Goal: Task Accomplishment & Management: Manage account settings

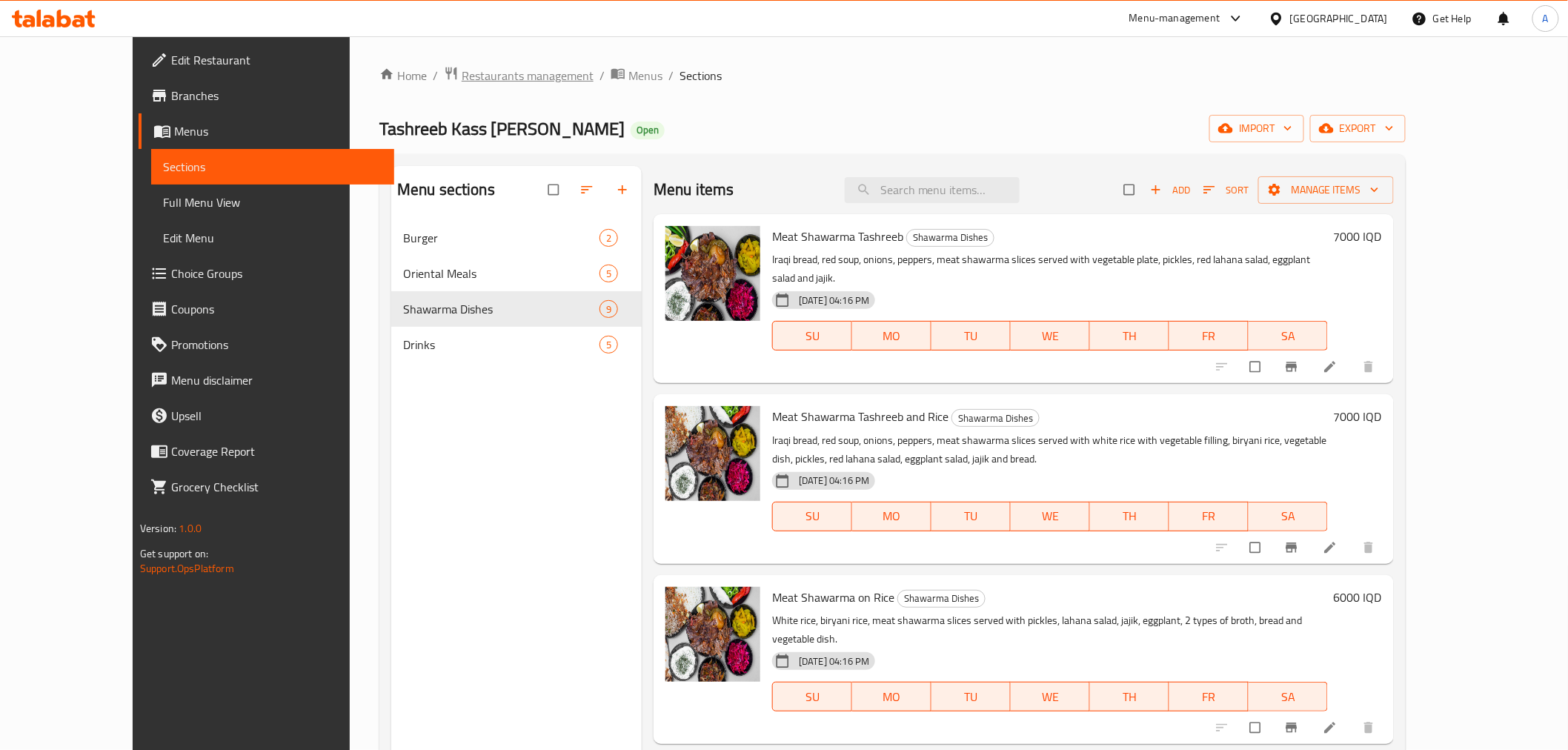
click at [462, 68] on span "Restaurants management" at bounding box center [528, 75] width 132 height 18
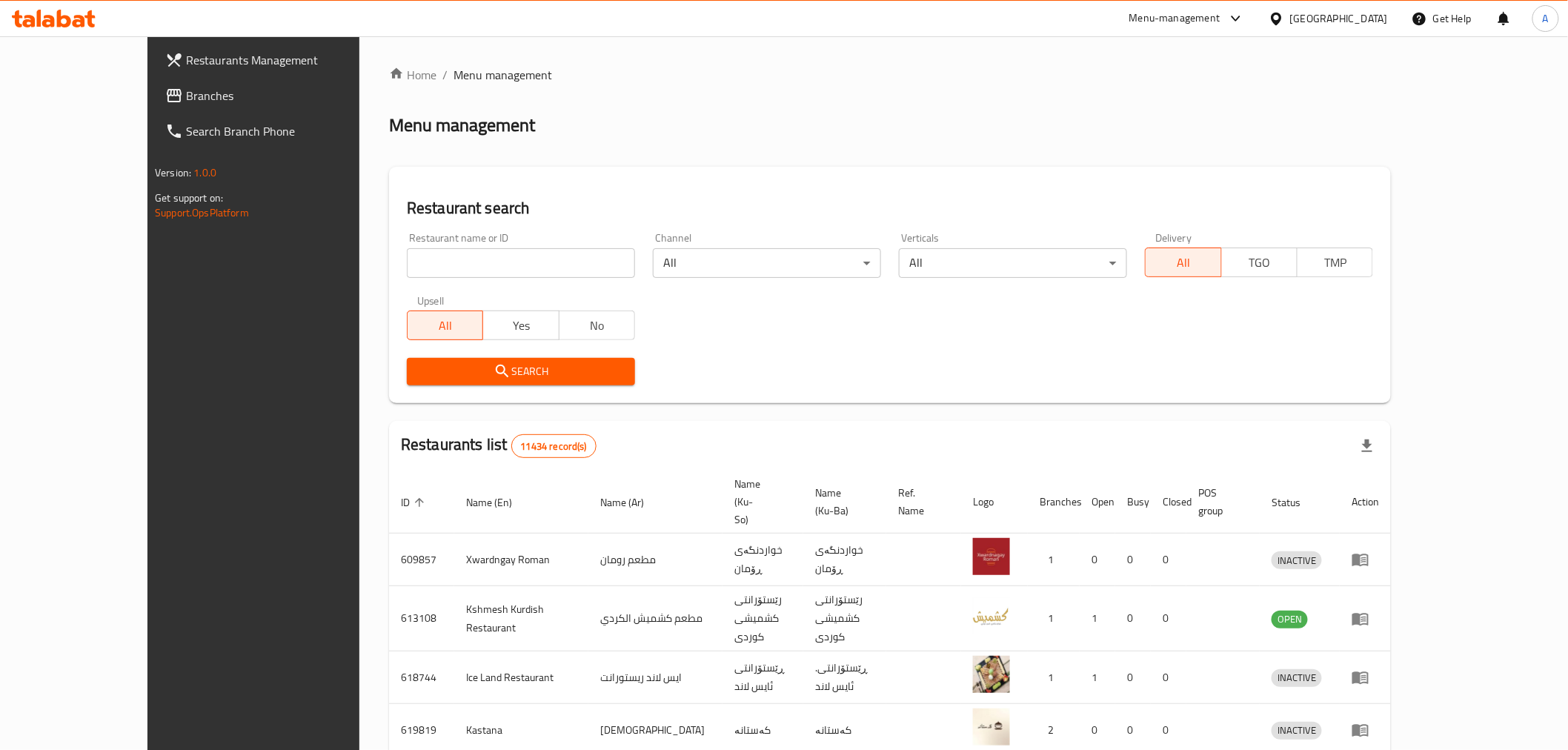
click at [354, 260] on div at bounding box center [784, 375] width 1568 height 750
click at [407, 260] on input "search" at bounding box center [521, 263] width 228 height 30
type input "Just Burger, Alamriyah"
click at [456, 360] on button "Search" at bounding box center [521, 372] width 228 height 28
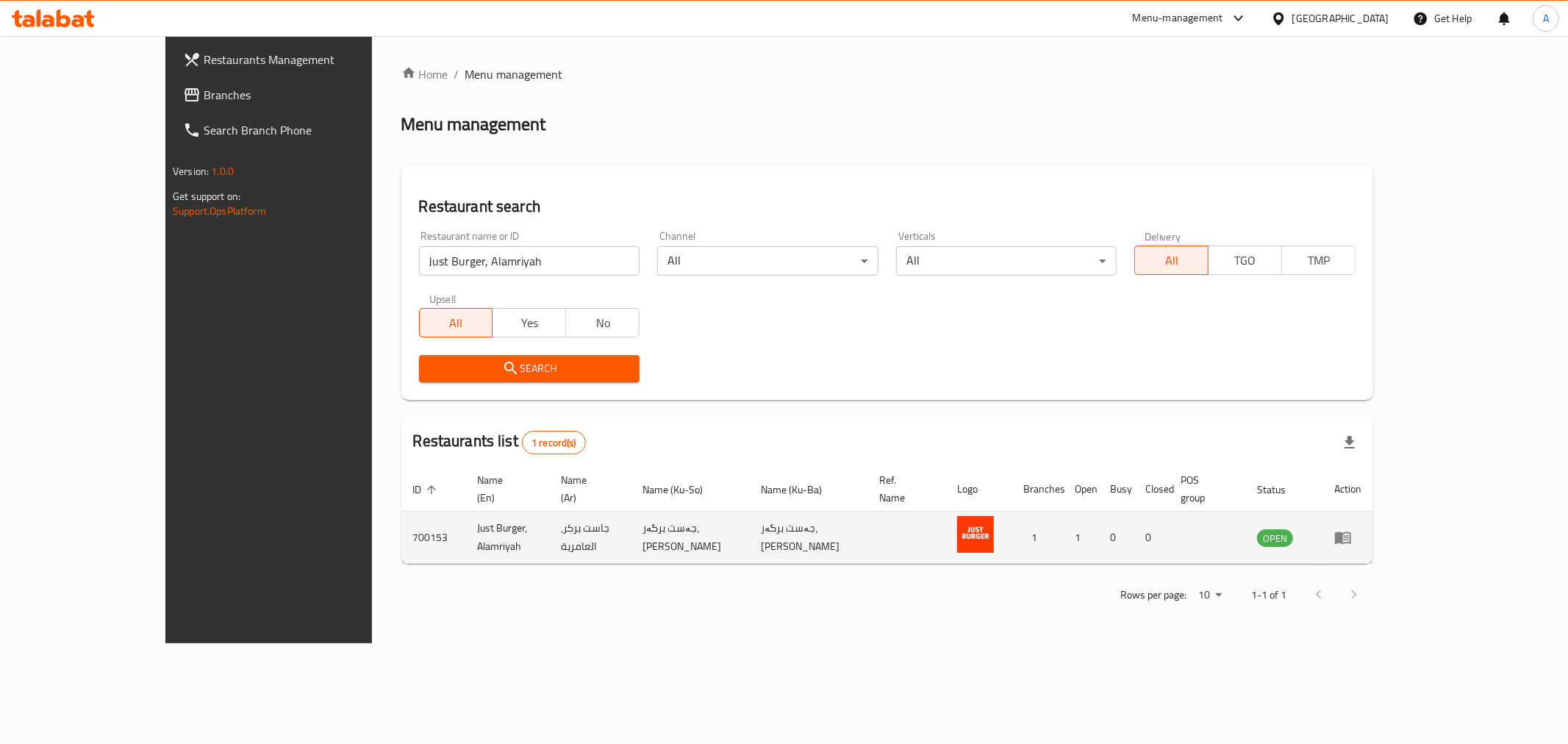
click at [1349, 536] on icon "enhanced table" at bounding box center [1346, 539] width 5 height 6
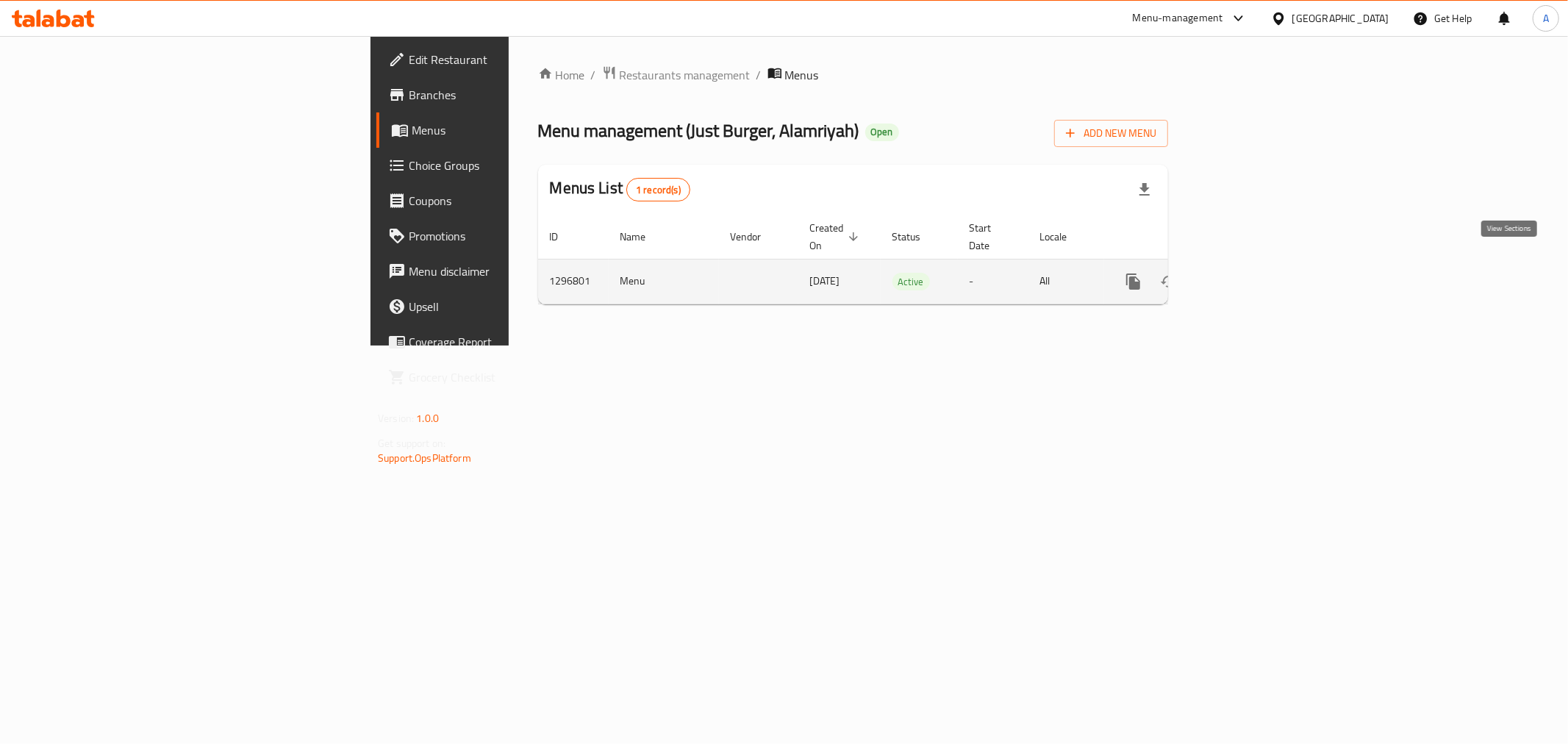
click at [1248, 273] on icon "enhanced table" at bounding box center [1239, 281] width 17 height 17
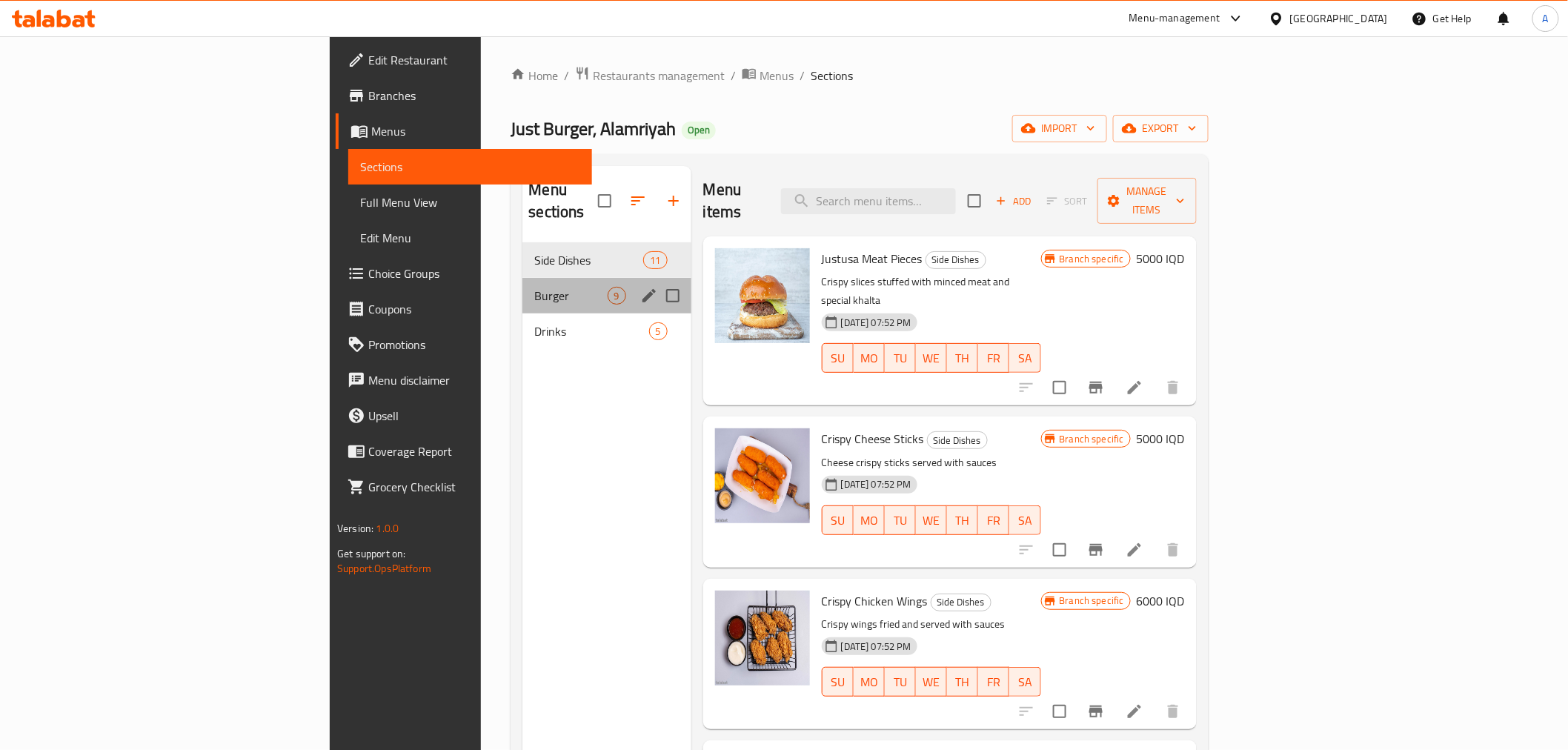
click at [523, 278] on div "Burger 9" at bounding box center [606, 296] width 168 height 35
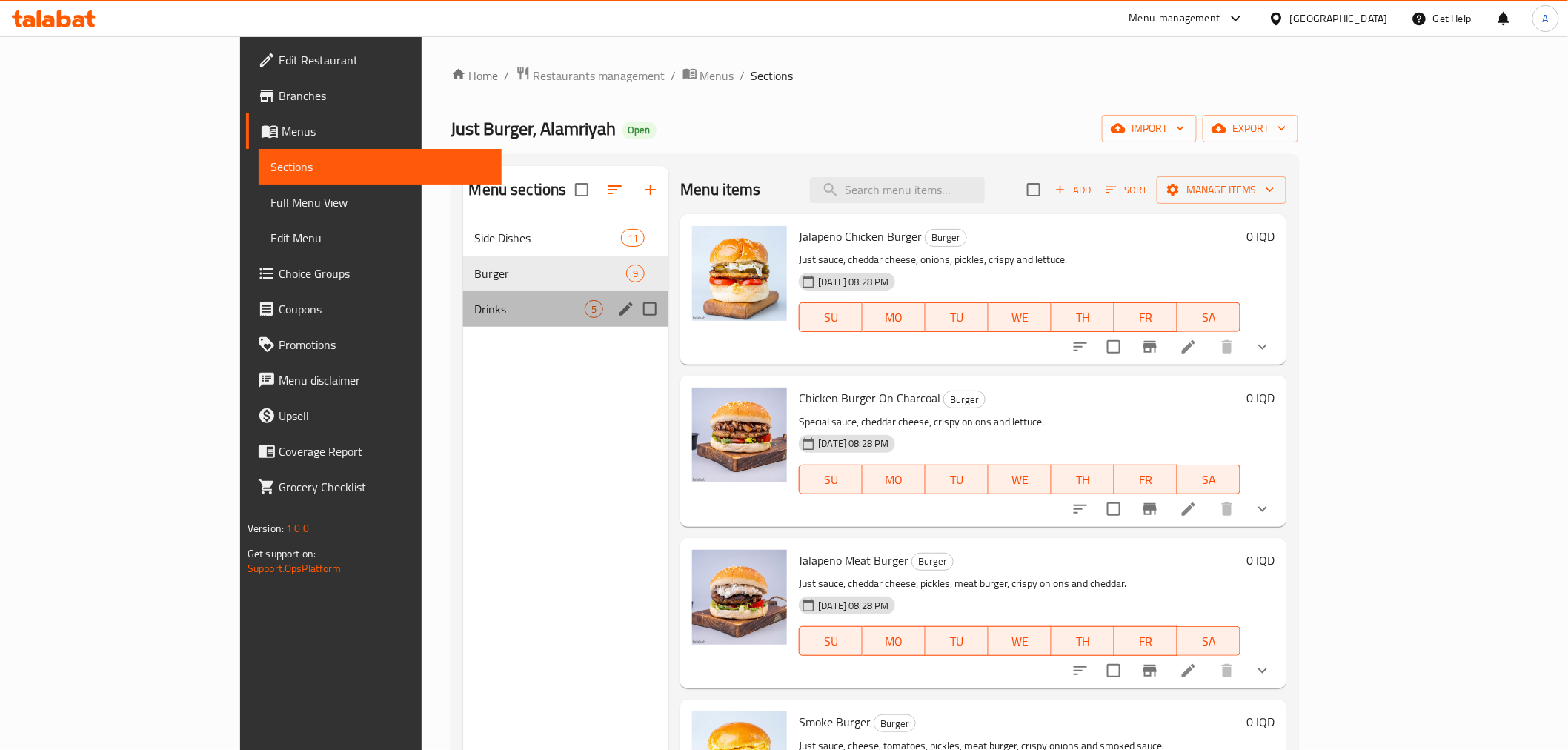
click at [463, 298] on div "Drinks 5" at bounding box center [566, 309] width 206 height 35
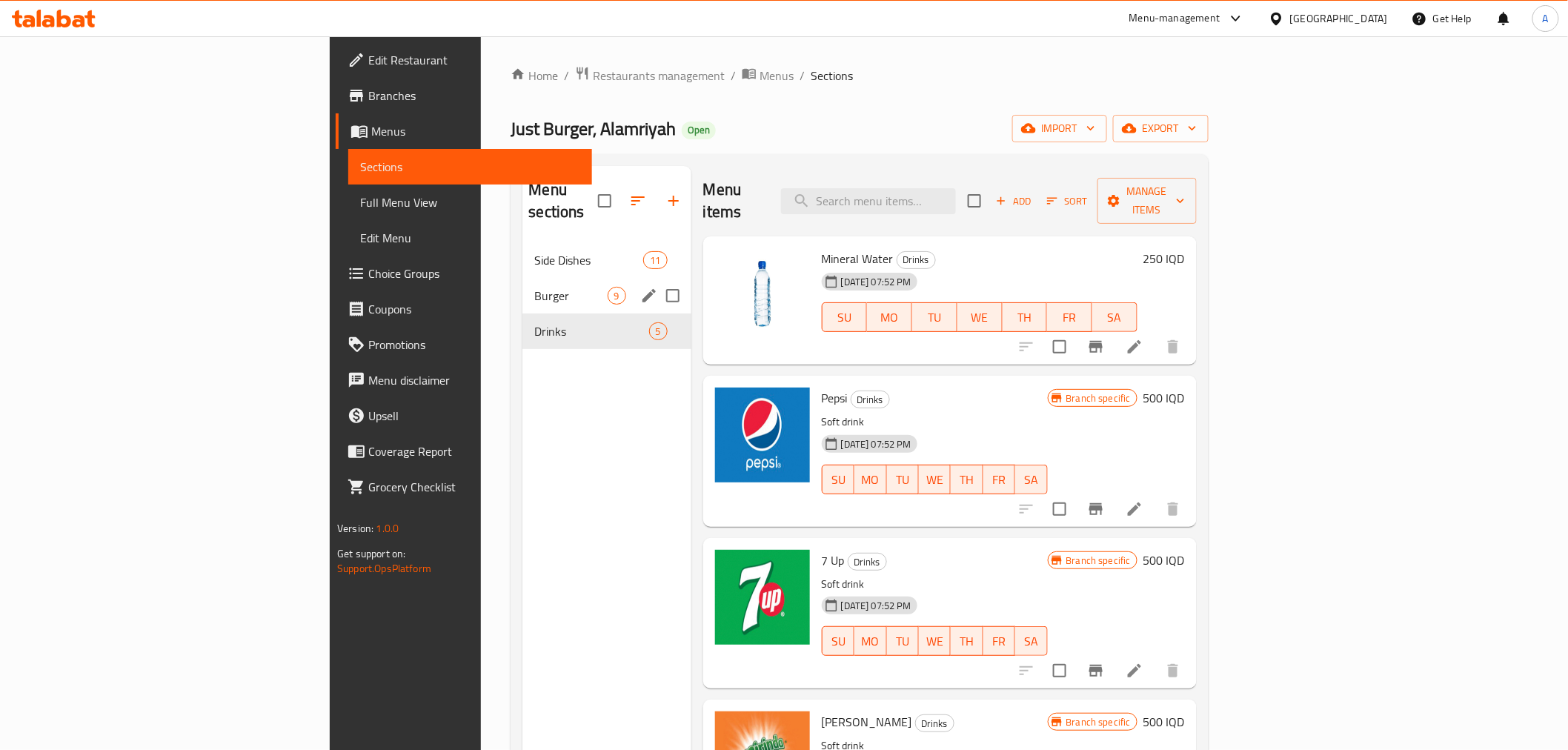
click at [534, 287] on span "Burger" at bounding box center [570, 295] width 73 height 18
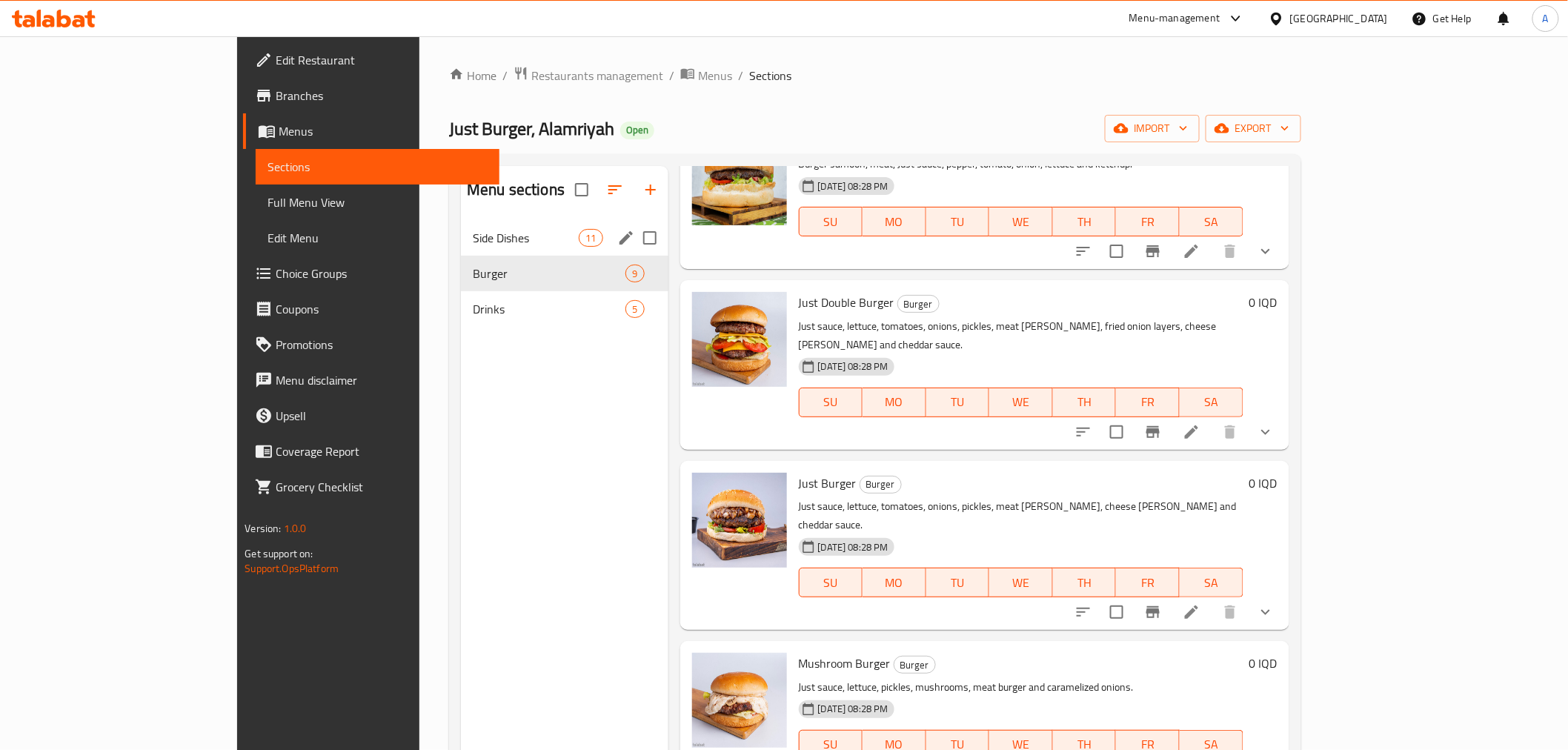
click at [461, 227] on div "Side Dishes 11" at bounding box center [564, 238] width 207 height 35
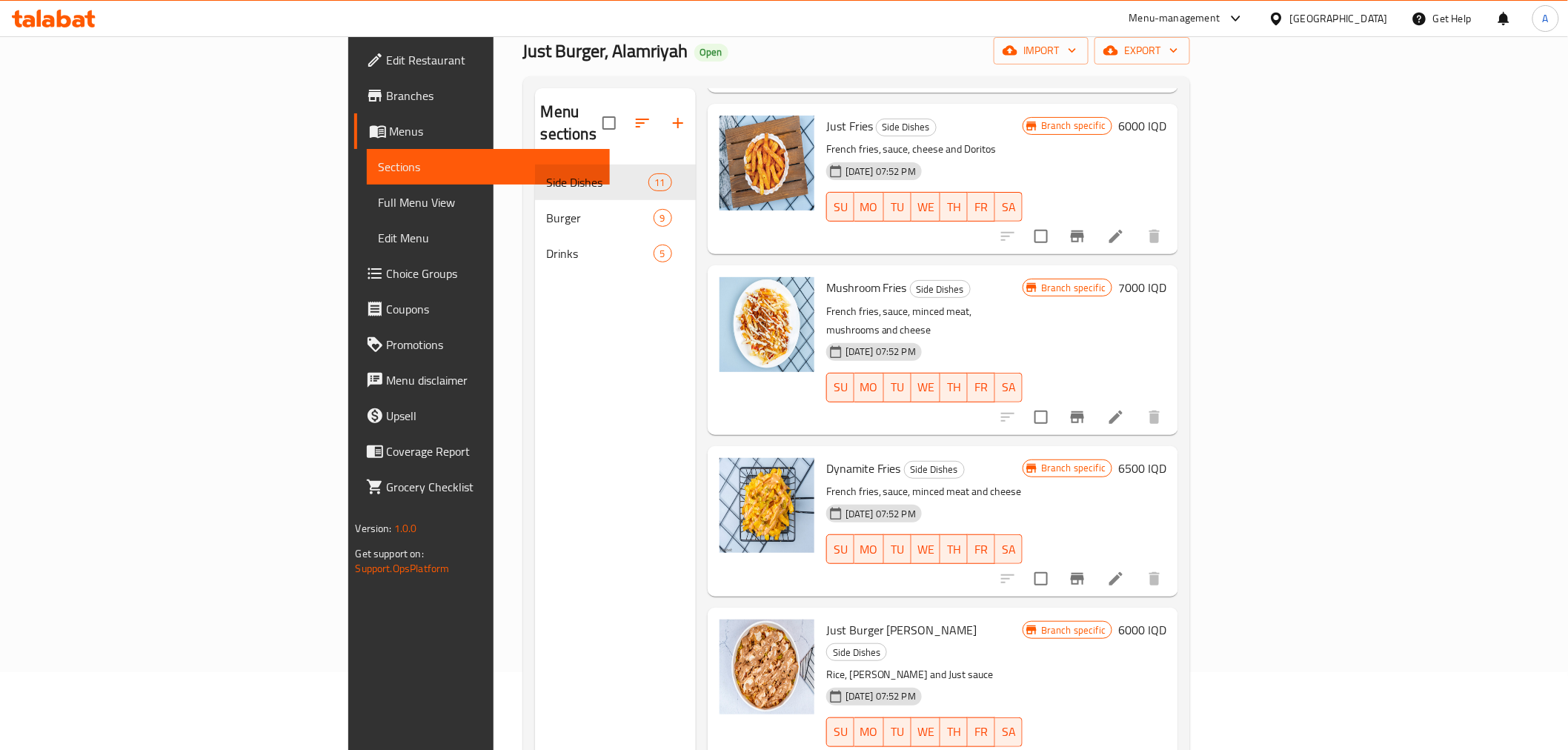
scroll to position [208, 0]
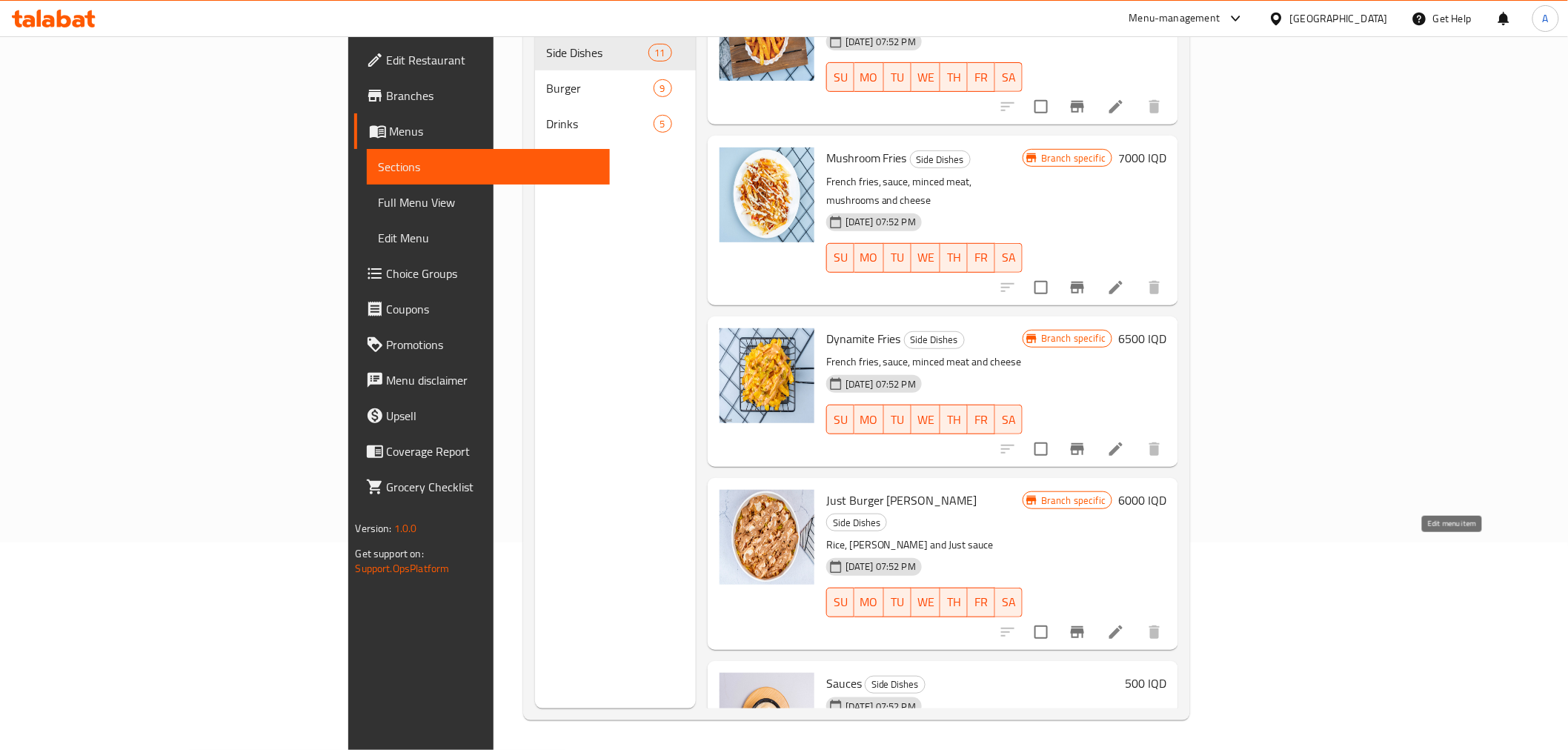
click at [1125, 623] on icon at bounding box center [1116, 632] width 18 height 18
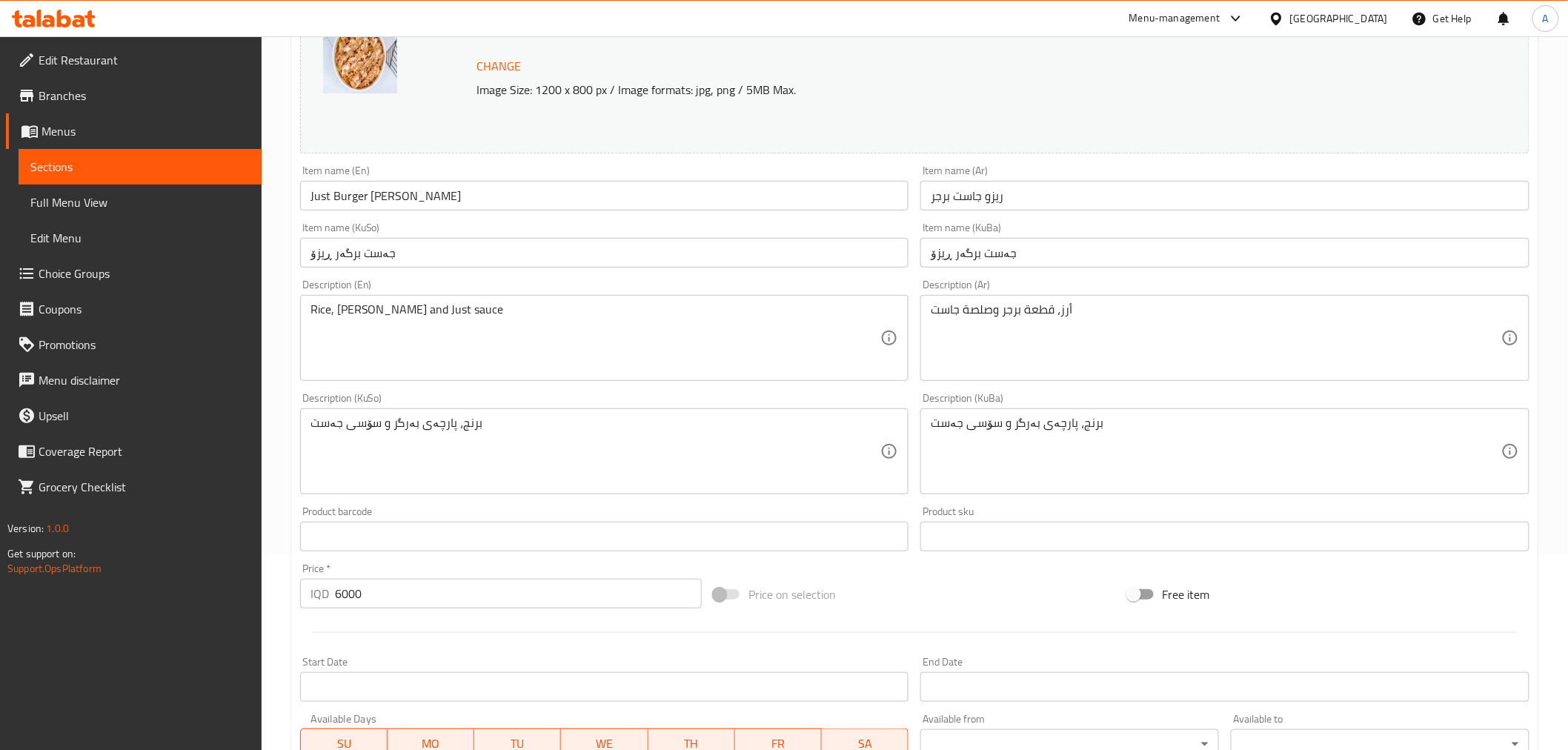
scroll to position [247, 0]
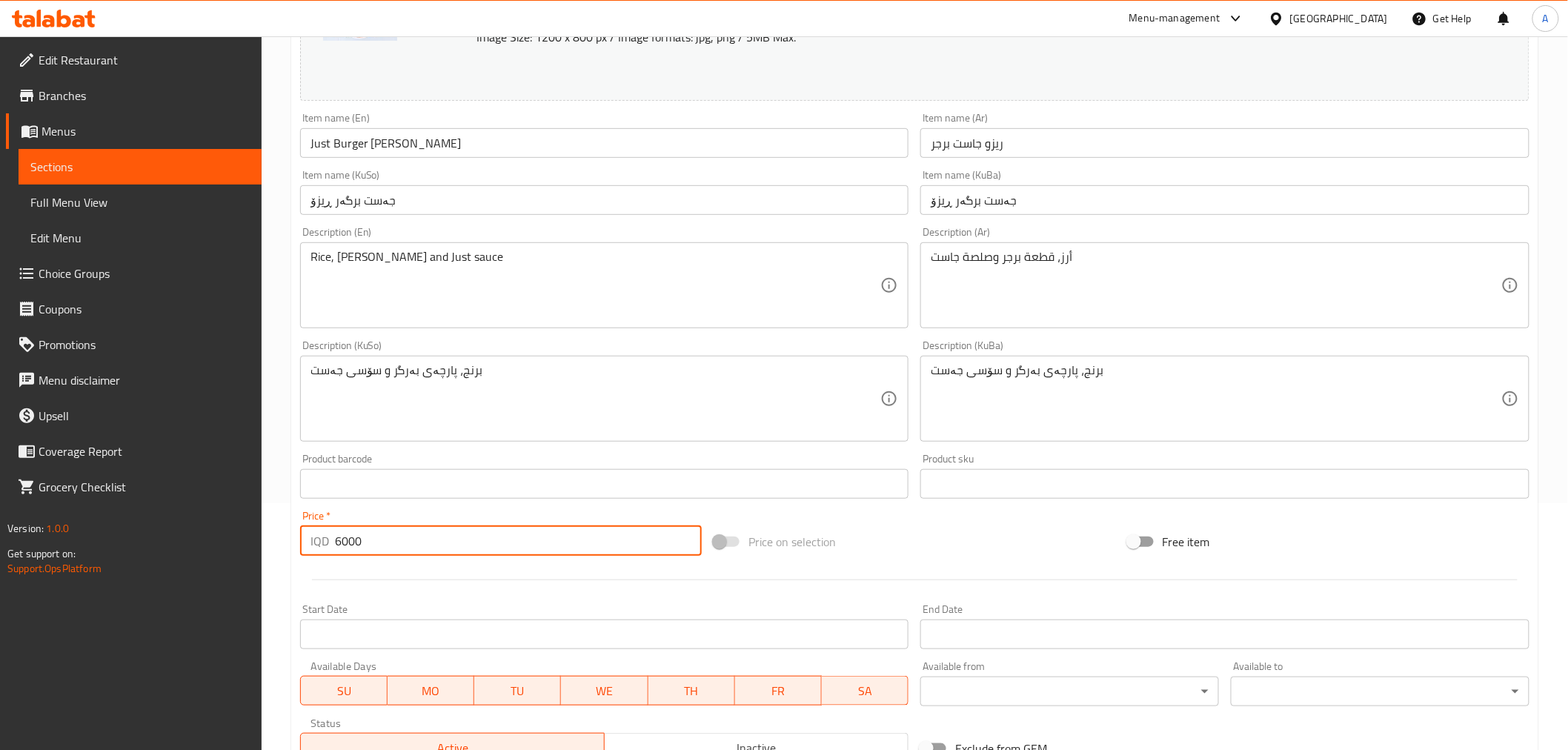
click at [427, 542] on input "6000" at bounding box center [518, 541] width 367 height 30
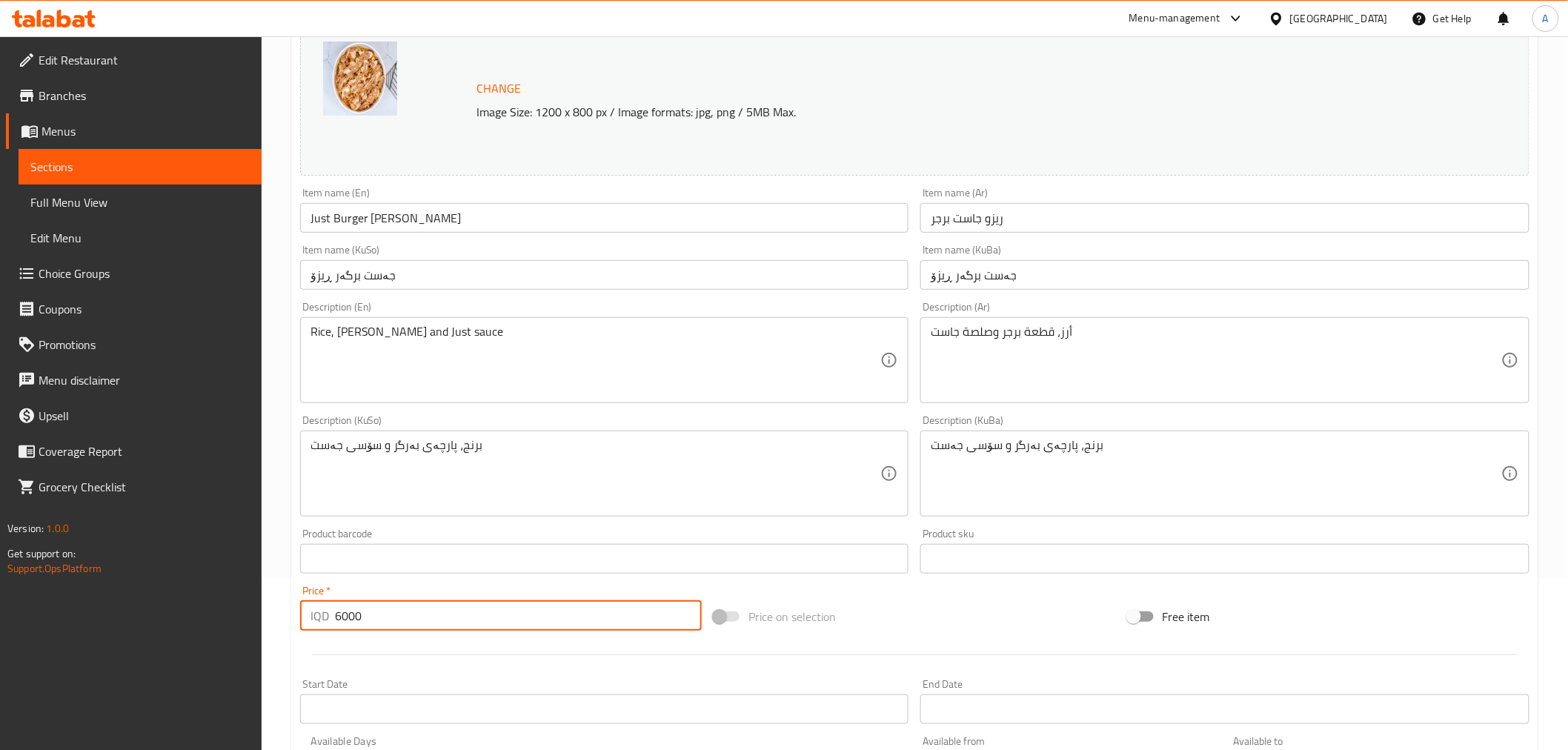
scroll to position [82, 0]
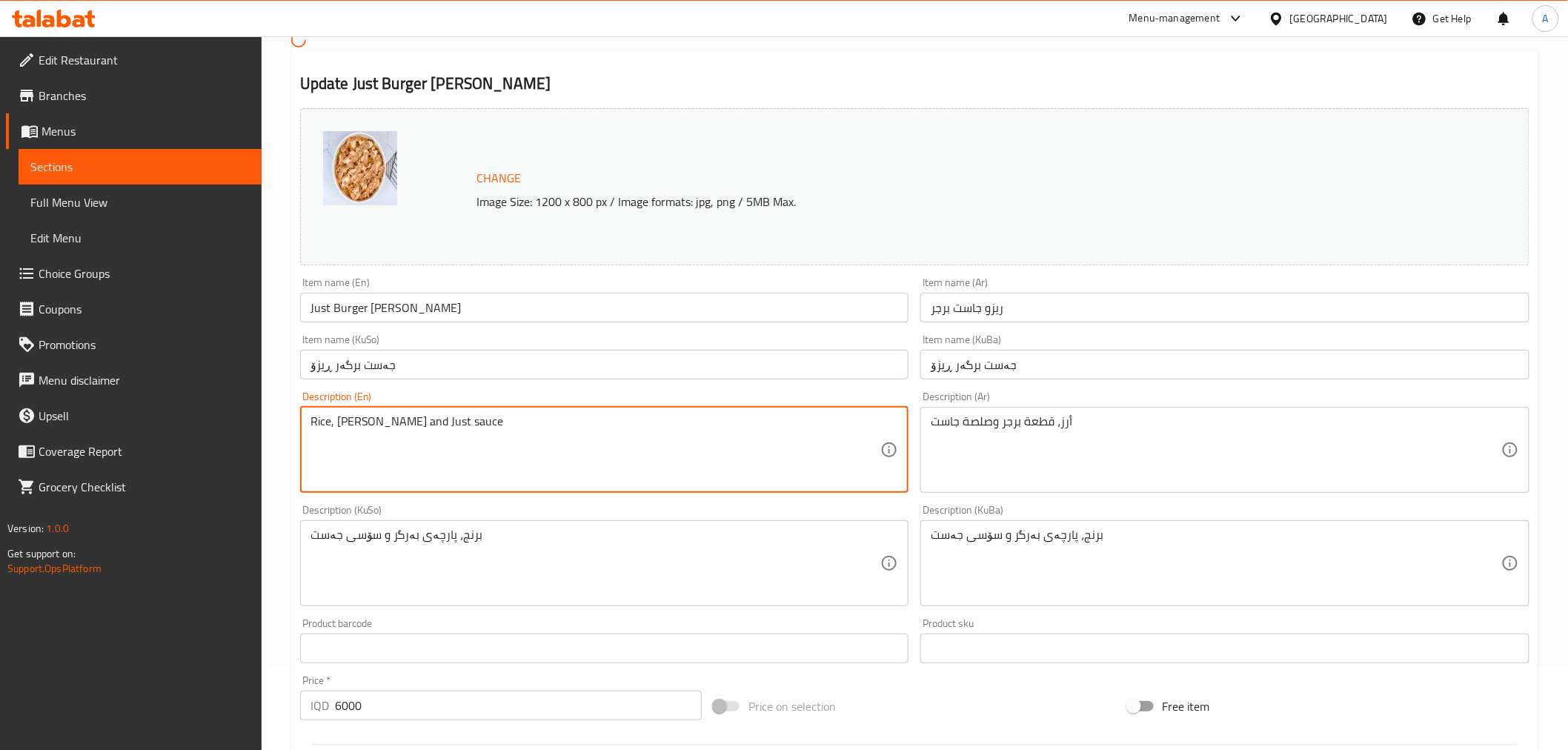
click at [569, 432] on textarea "Rice, [PERSON_NAME] and Just sauce" at bounding box center [596, 449] width 570 height 71
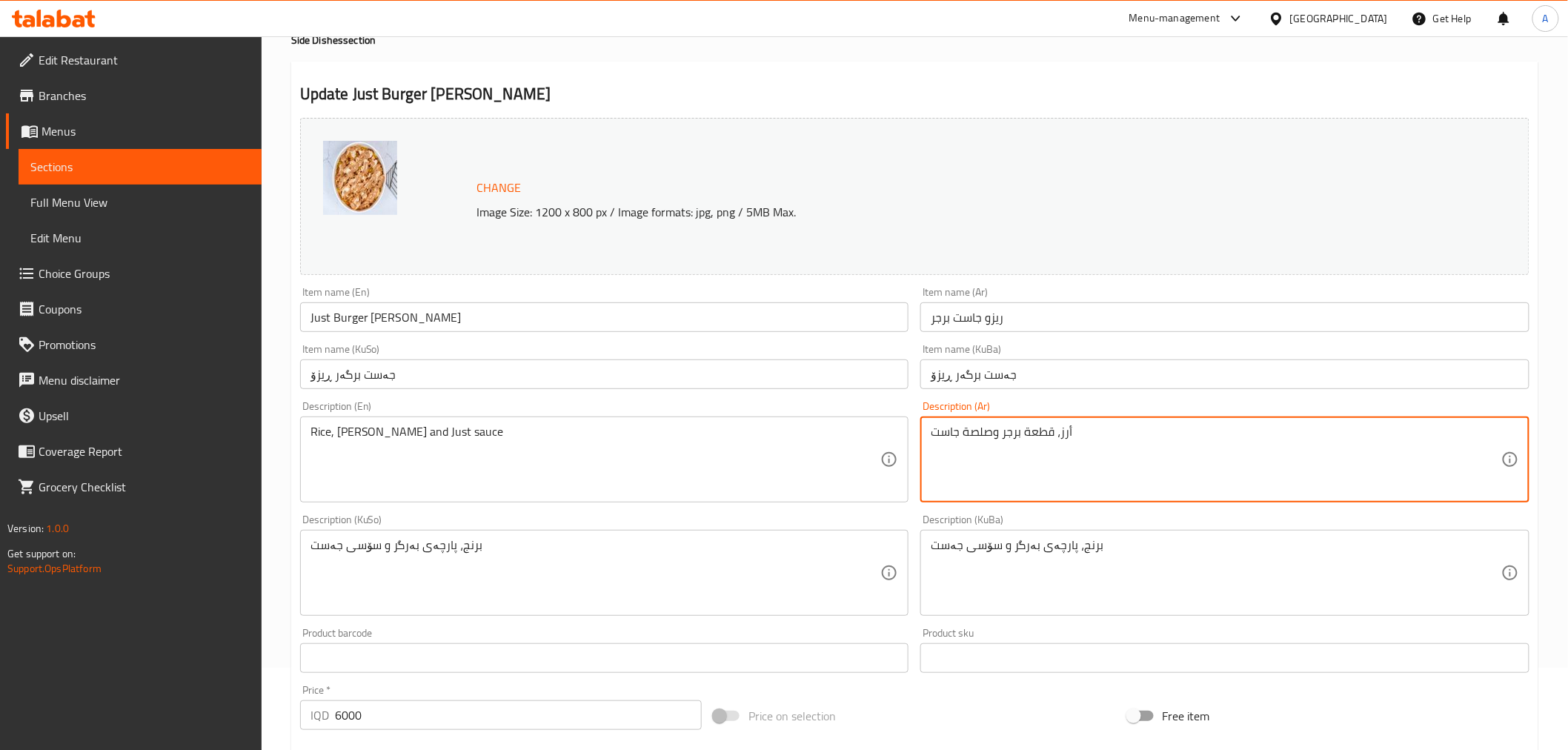
click at [949, 435] on textarea "أرز، قطعة برجر وصلصة جاست" at bounding box center [1216, 460] width 570 height 71
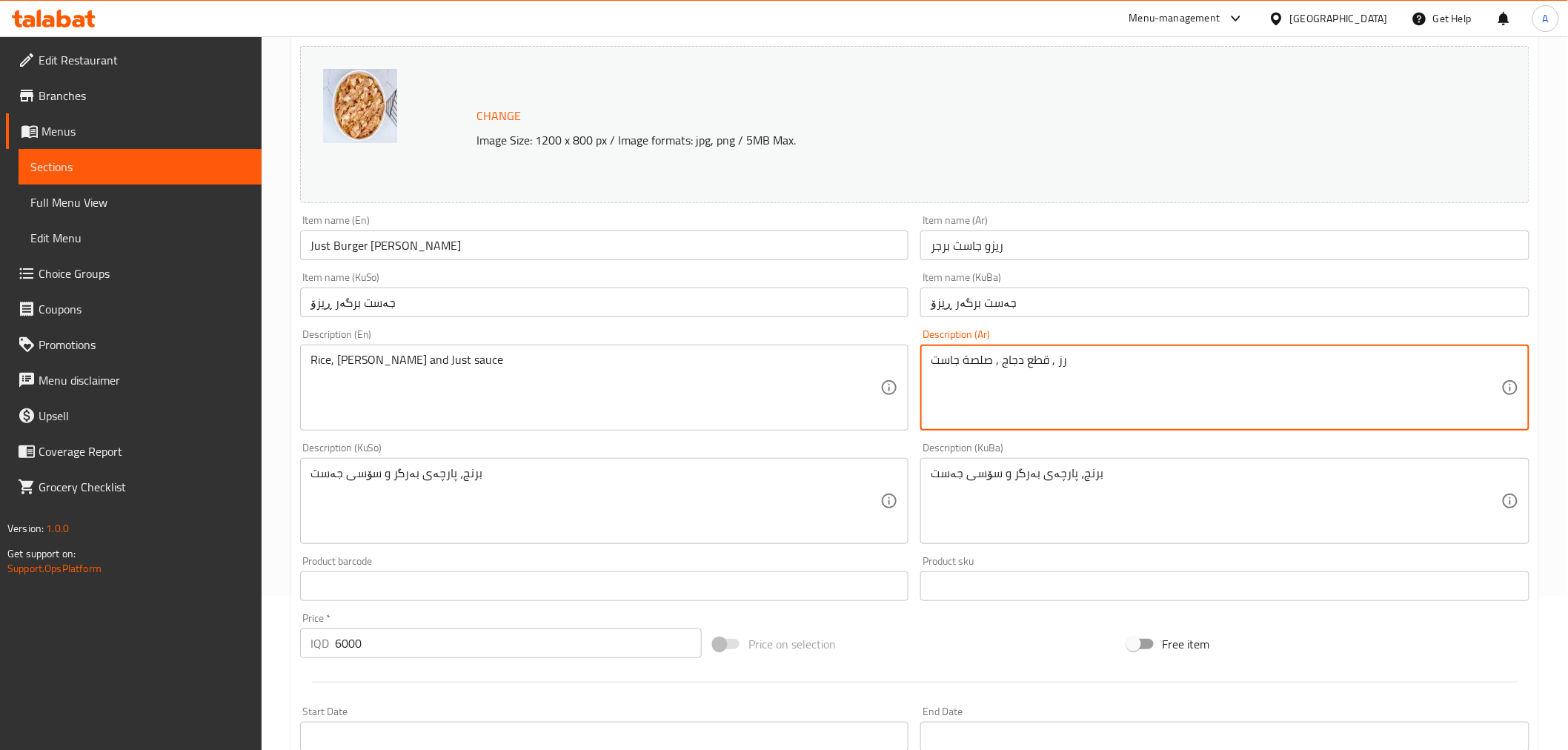
scroll to position [75, 0]
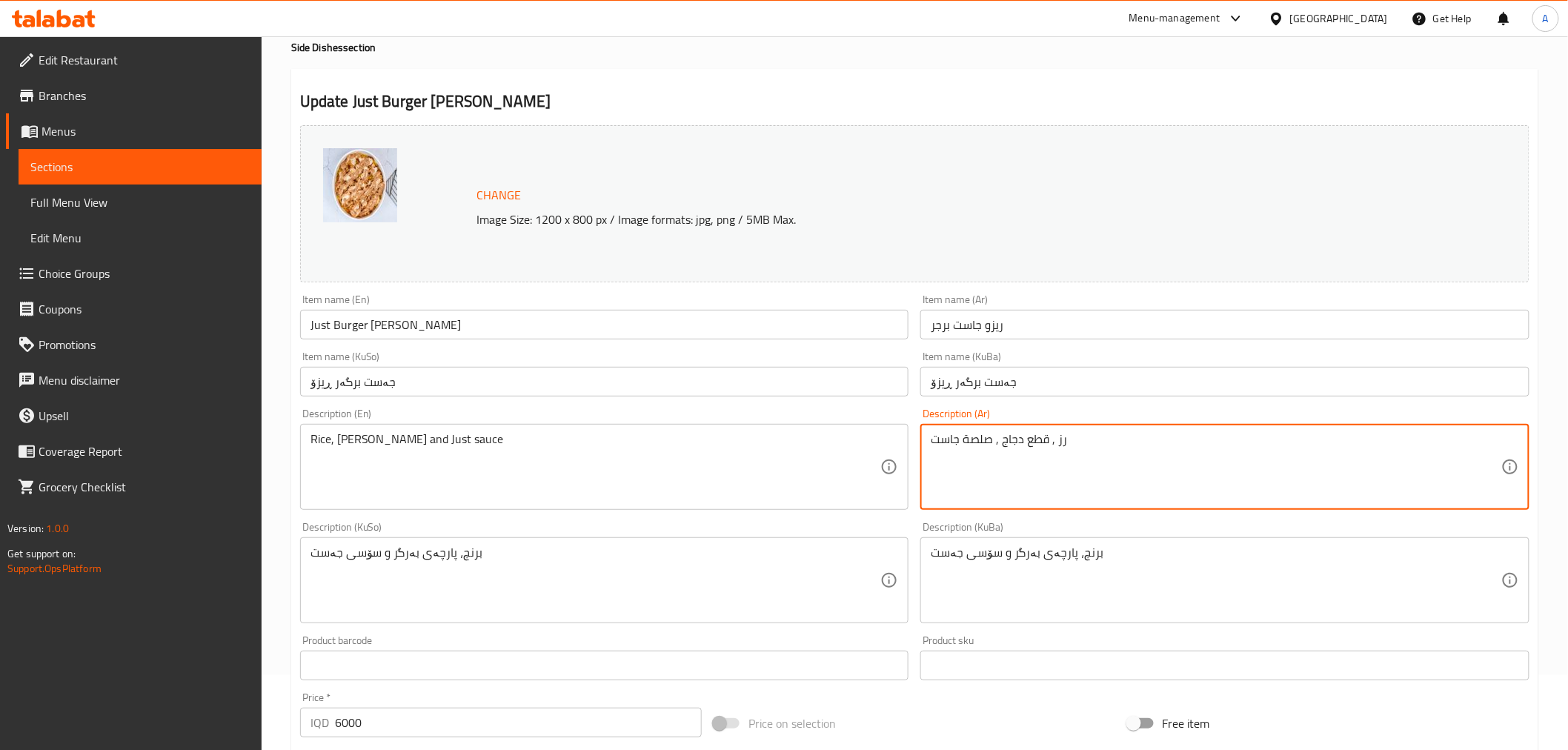
type textarea "رز , قطع دجاج , صلصة جاست"
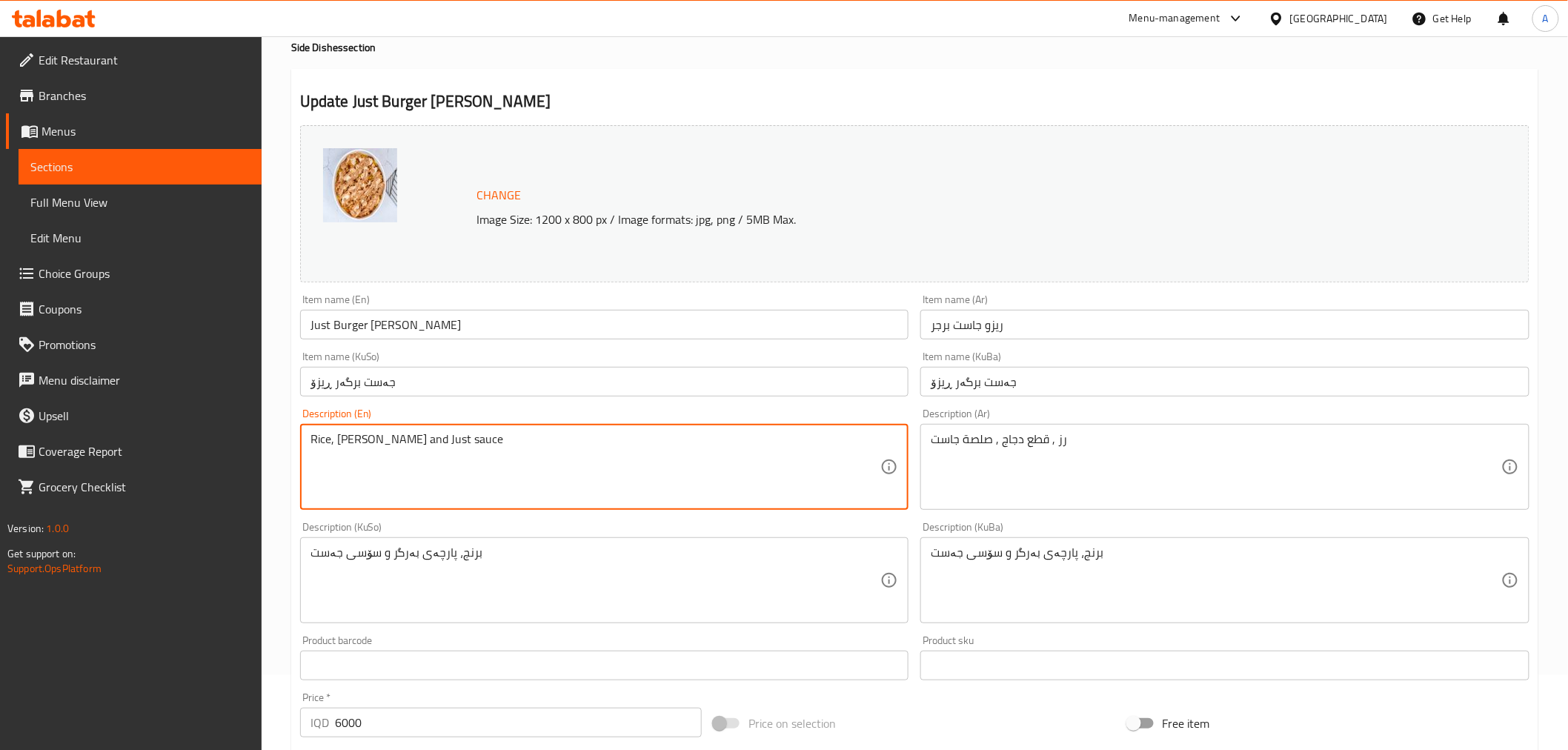
drag, startPoint x: 396, startPoint y: 439, endPoint x: 338, endPoint y: 439, distance: 58.0
click at [338, 439] on textarea "Rice, [PERSON_NAME] and Just sauce" at bounding box center [596, 468] width 570 height 71
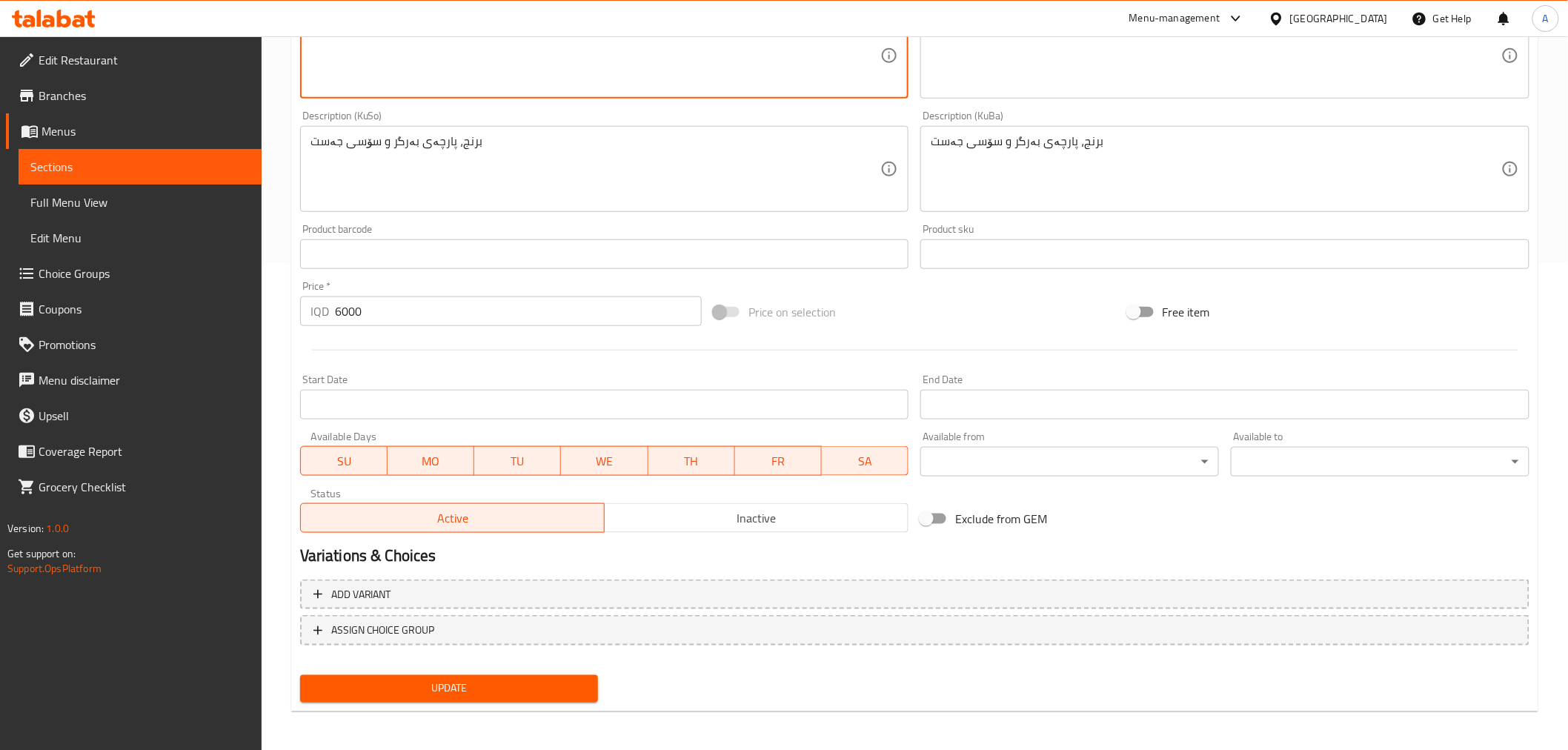
type textarea "Rice, Chicken and Just sauce"
click at [442, 713] on div "Home / Restaurants management / Menus / Sections / item / update Side Dishes se…" at bounding box center [915, 152] width 1247 height 1144
click at [443, 682] on span "Update" at bounding box center [449, 689] width 275 height 18
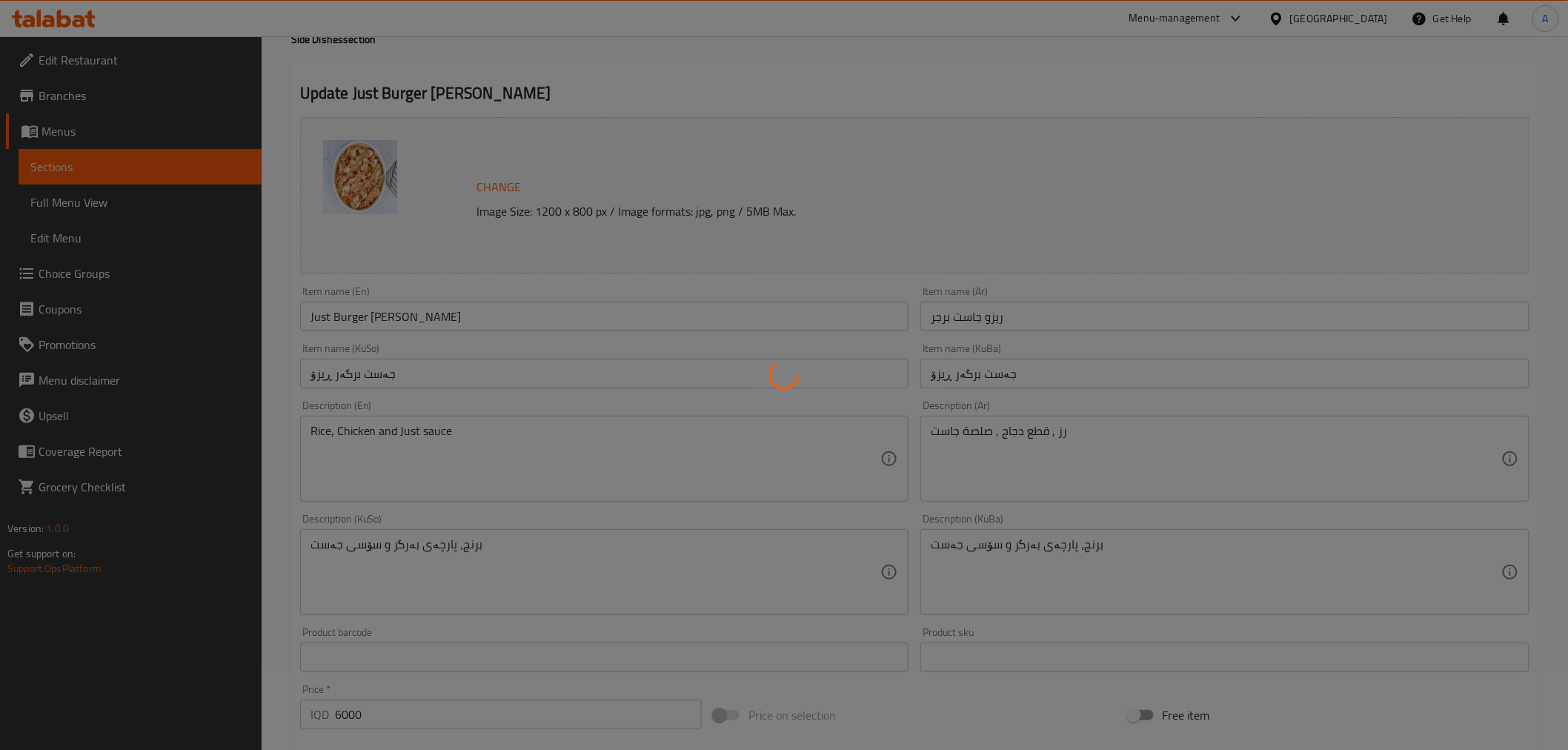
scroll to position [0, 0]
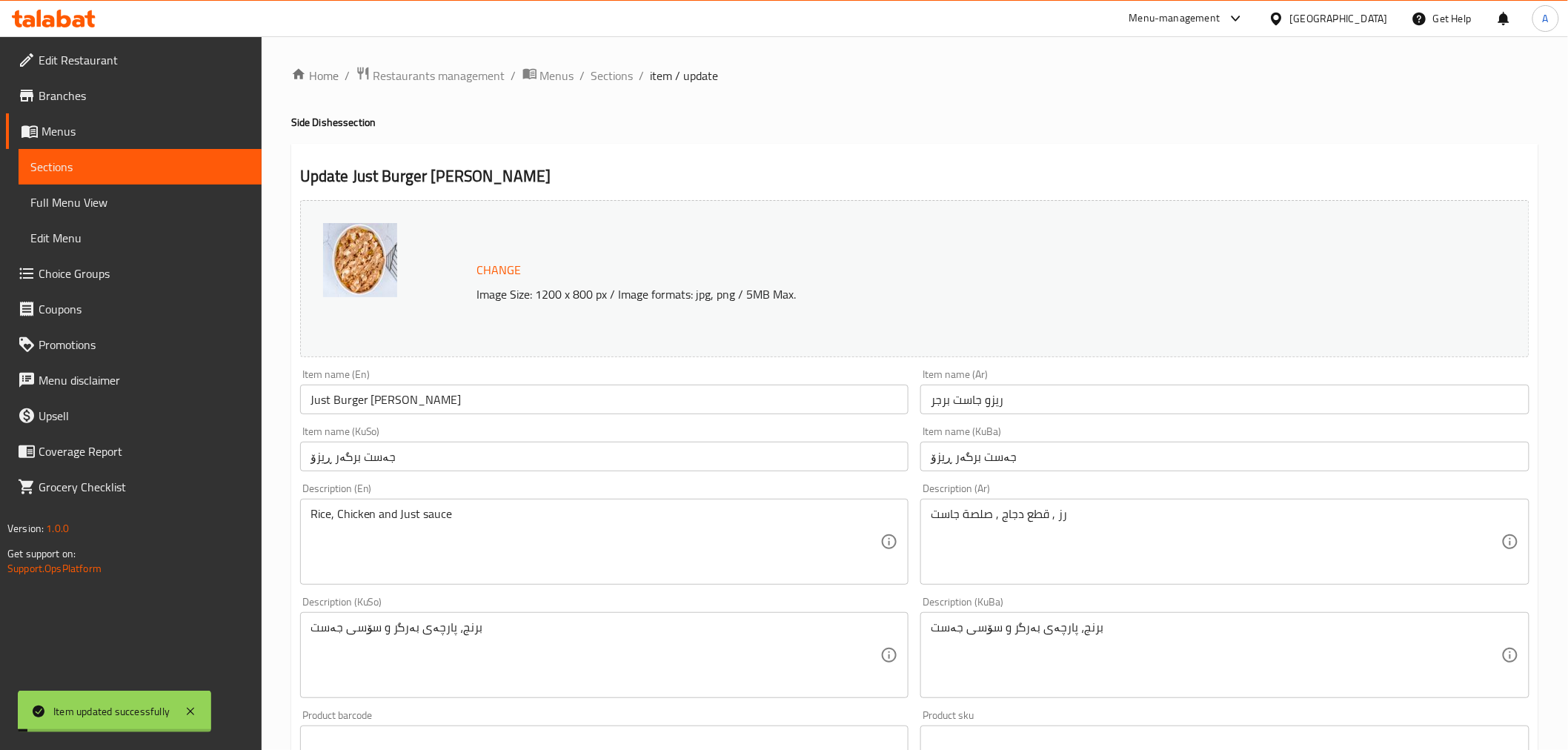
click at [633, 80] on ol "Home / Restaurants management / Menus / Sections / item / update" at bounding box center [915, 75] width 1247 height 19
click at [597, 69] on span "Sections" at bounding box center [612, 75] width 42 height 18
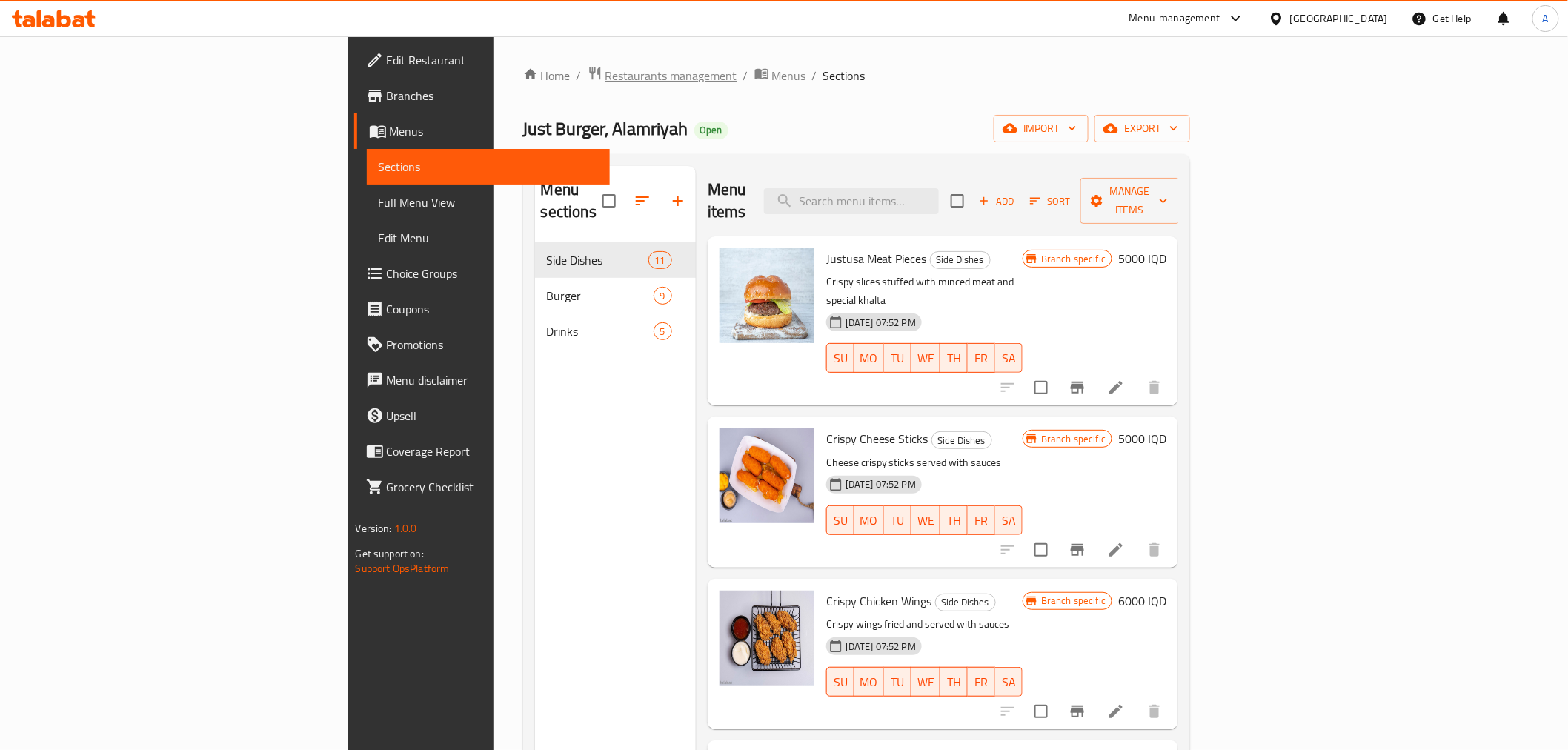
click at [606, 77] on span "Restaurants management" at bounding box center [672, 75] width 132 height 18
